Goal: Check status: Check status

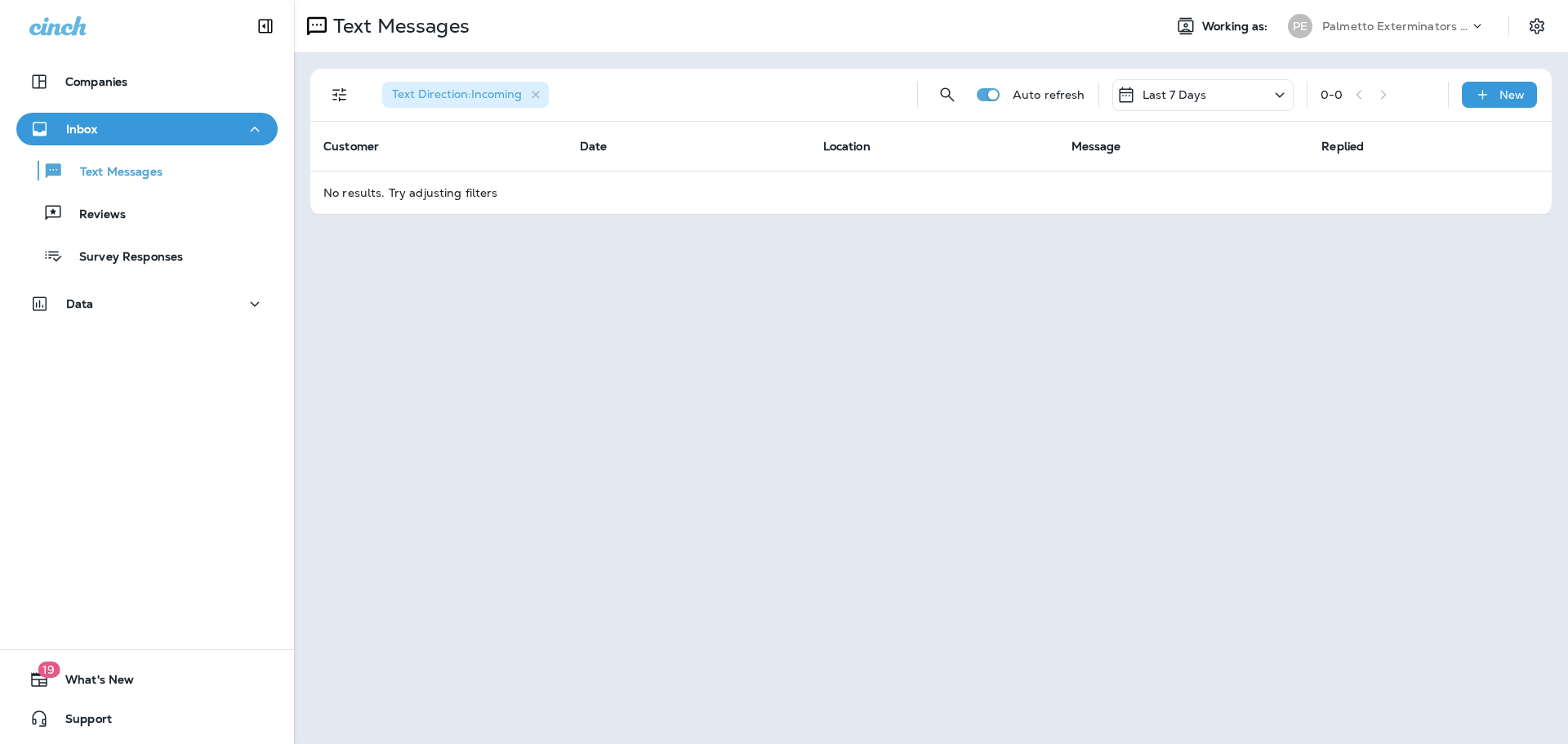
click at [1190, 103] on div "Last 7 Days" at bounding box center [1162, 95] width 91 height 20
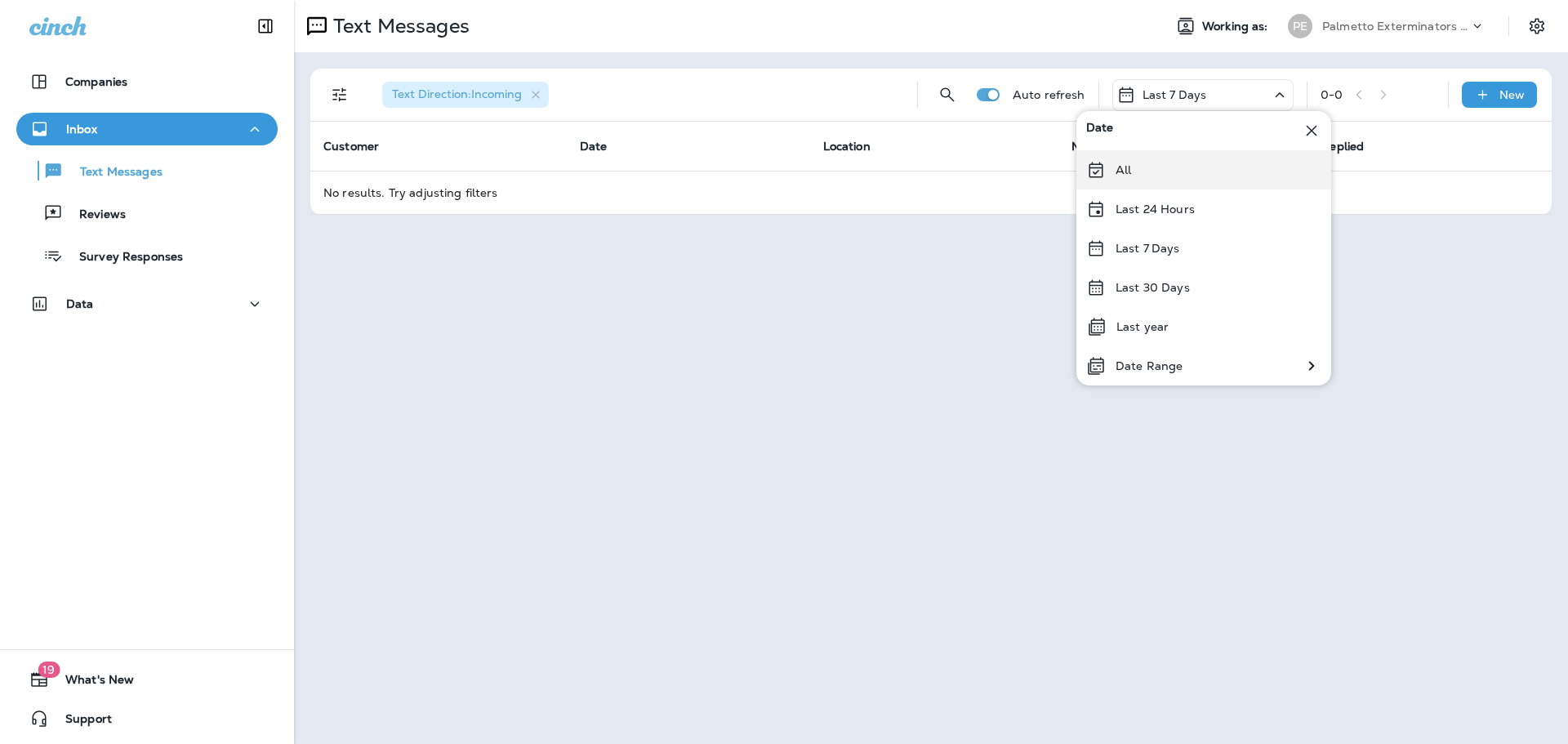
click at [1092, 169] on icon at bounding box center [1097, 170] width 20 height 20
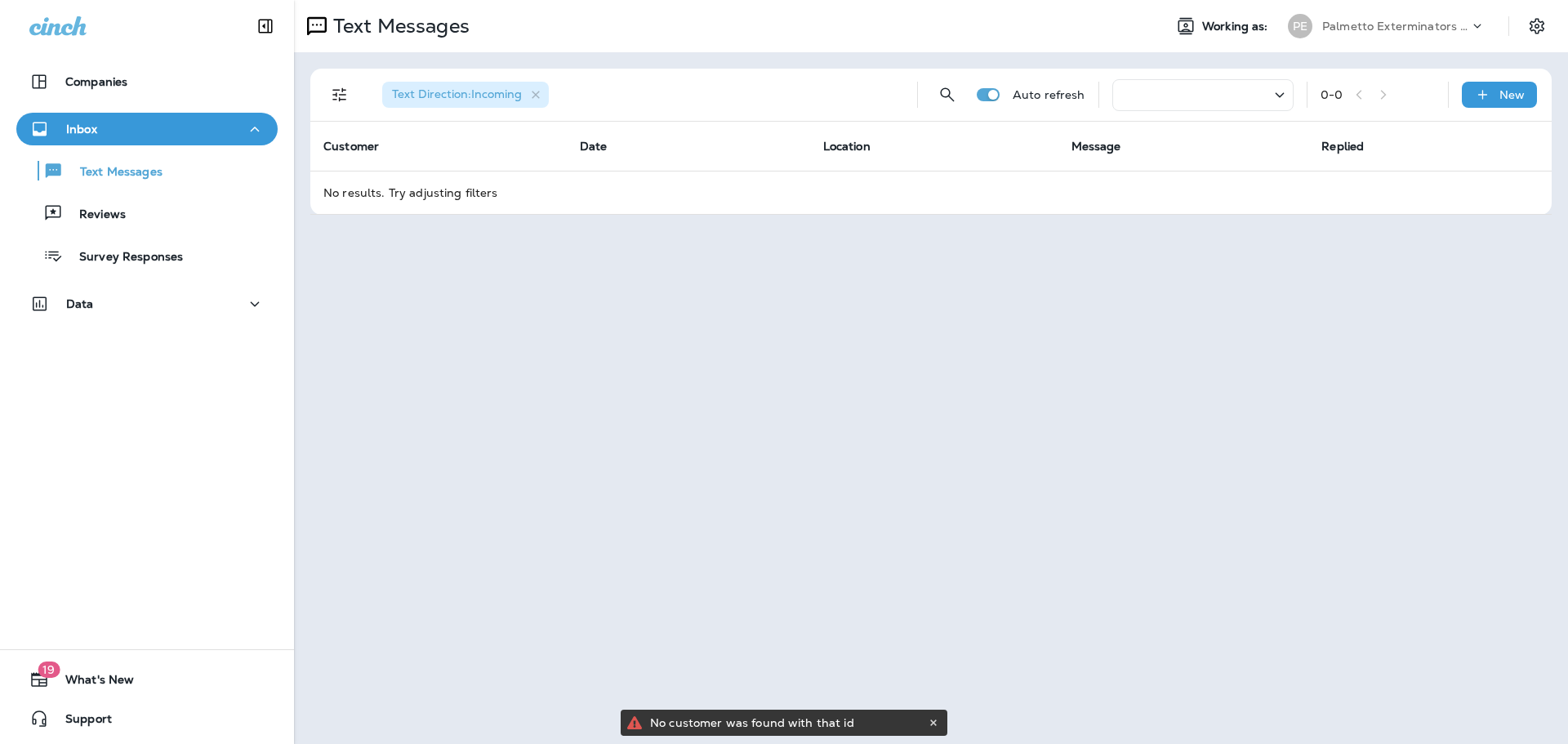
click at [1273, 97] on icon at bounding box center [1280, 95] width 20 height 21
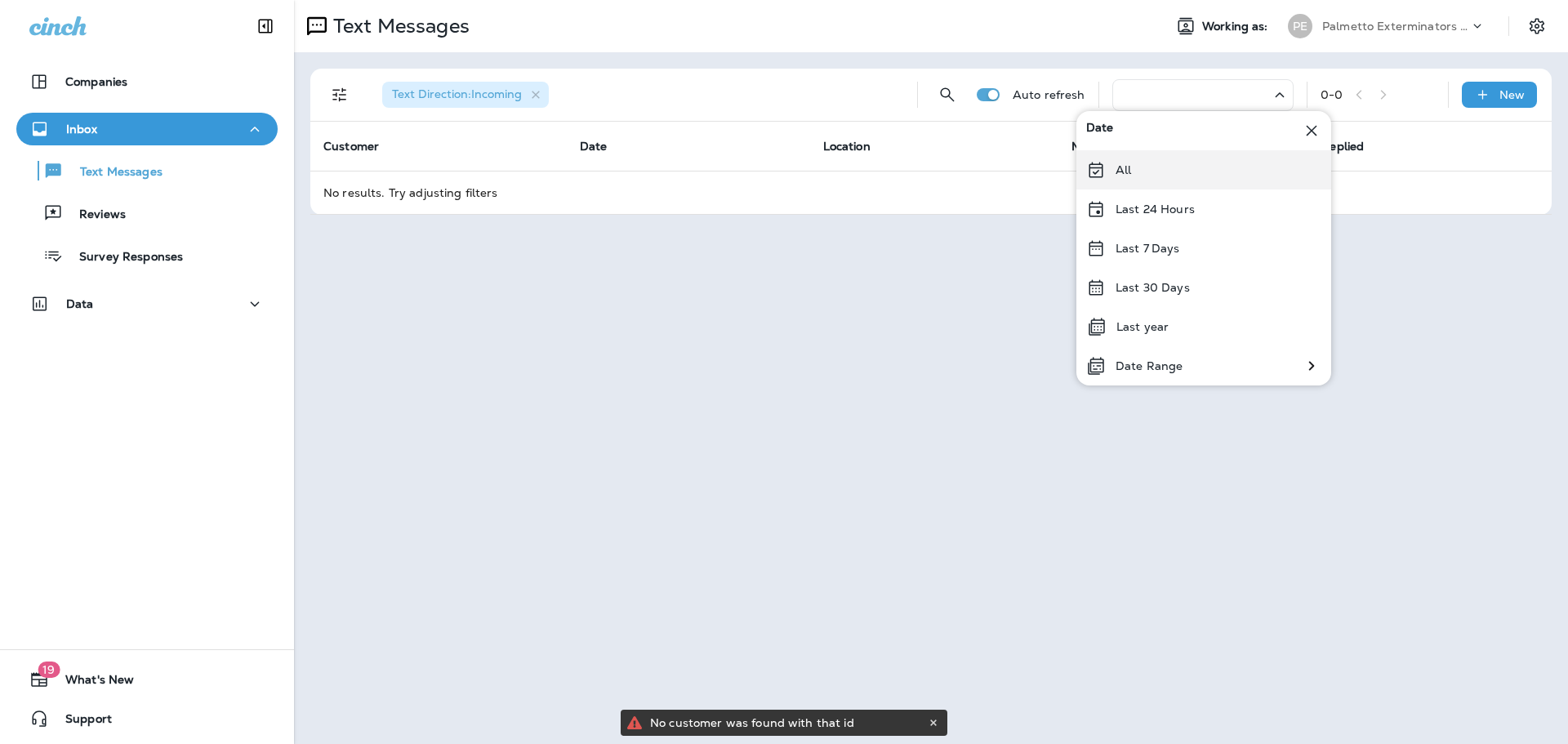
click at [1121, 171] on p "All" at bounding box center [1123, 170] width 16 height 13
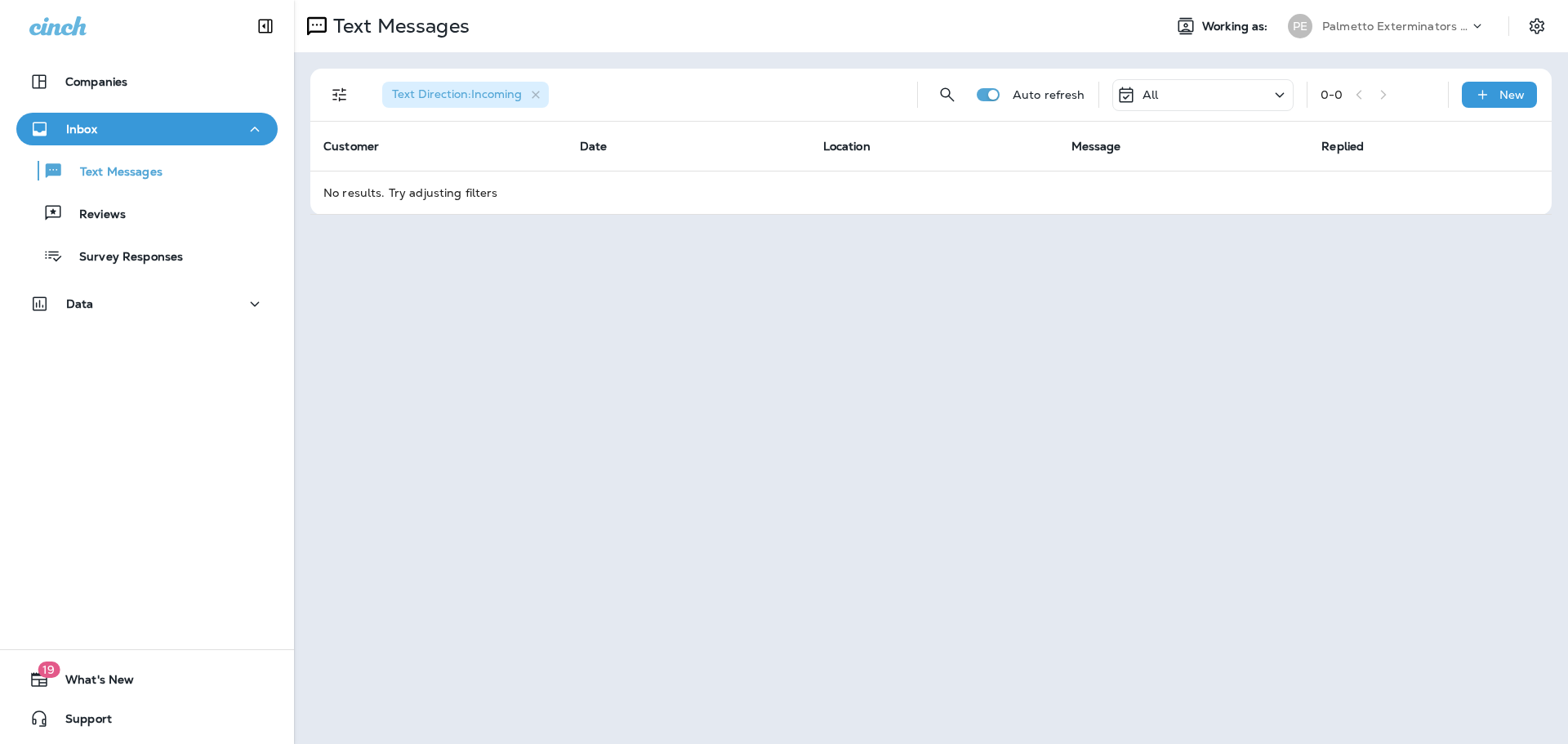
click at [1202, 99] on div "All" at bounding box center [1202, 95] width 181 height 32
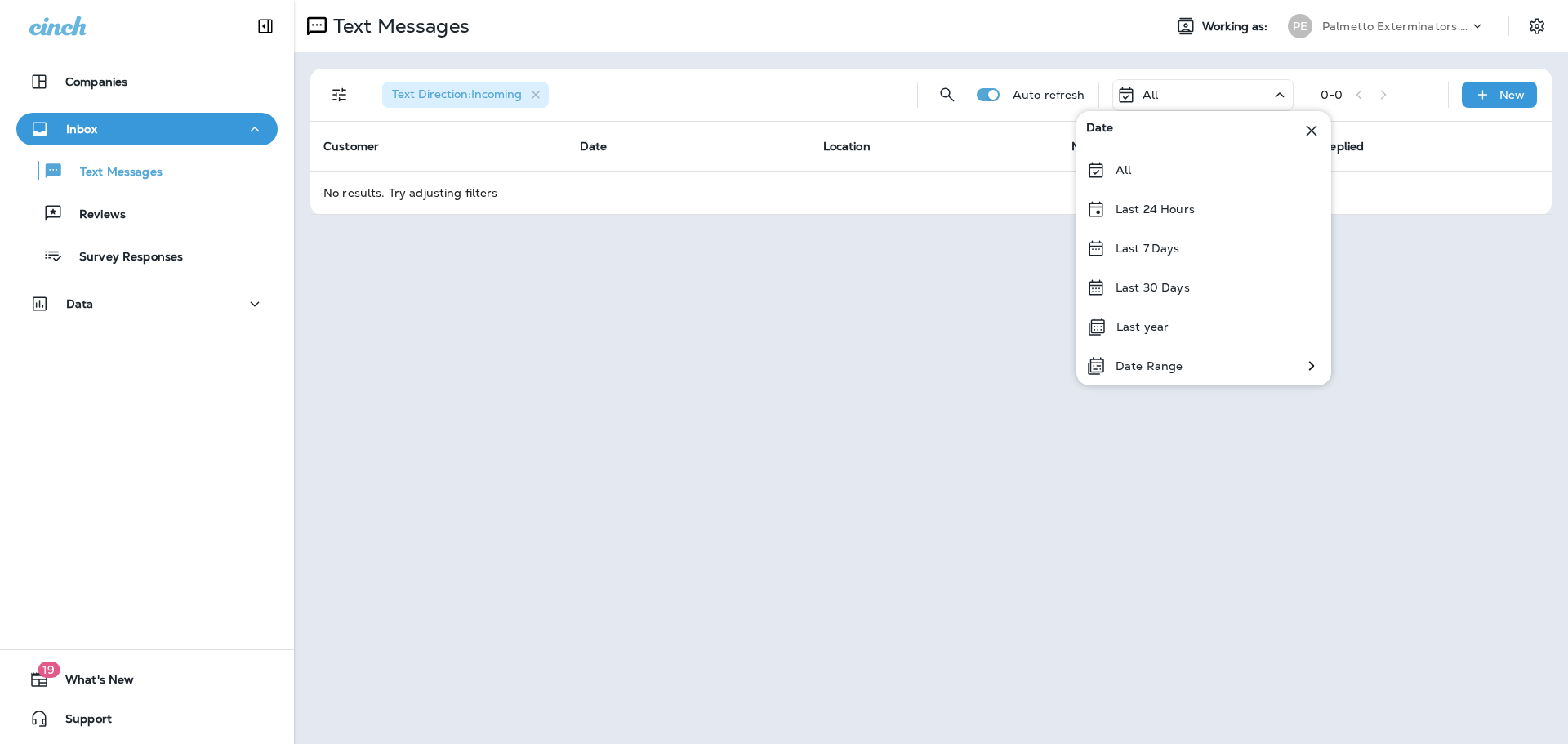
click at [1098, 165] on icon at bounding box center [1096, 169] width 14 height 16
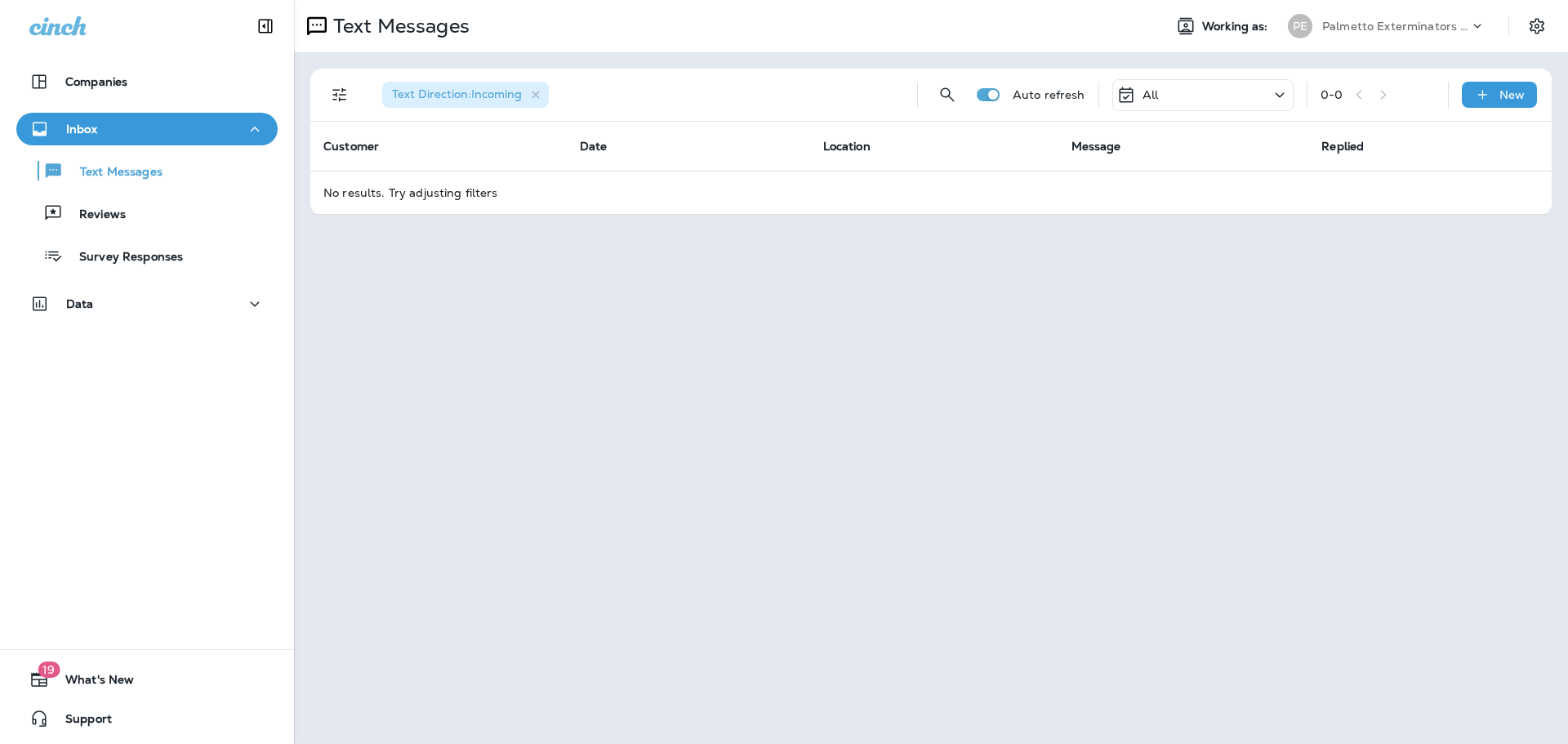
click at [1177, 91] on div "All" at bounding box center [1202, 95] width 181 height 32
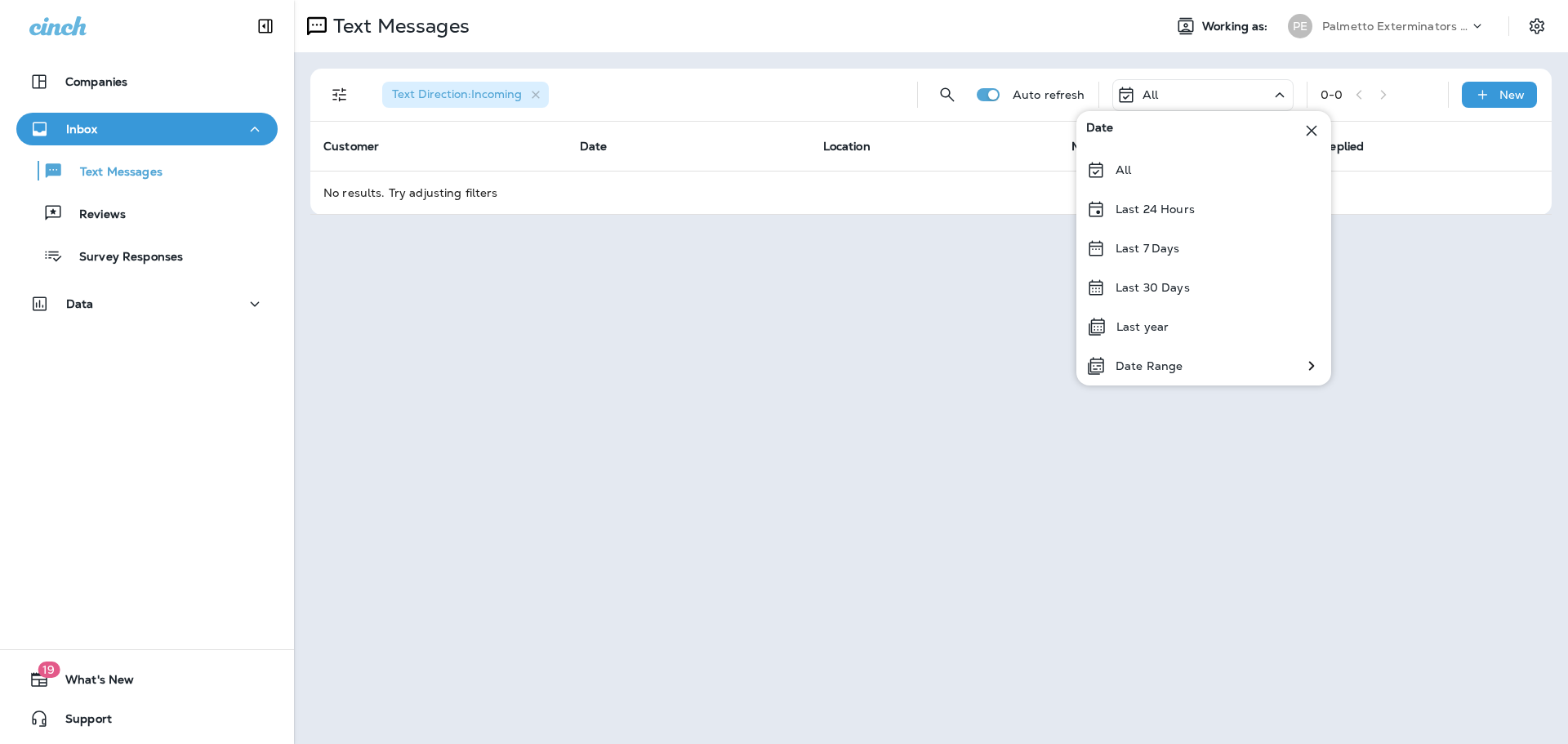
click at [1101, 169] on icon at bounding box center [1097, 170] width 20 height 20
